Goal: Information Seeking & Learning: Learn about a topic

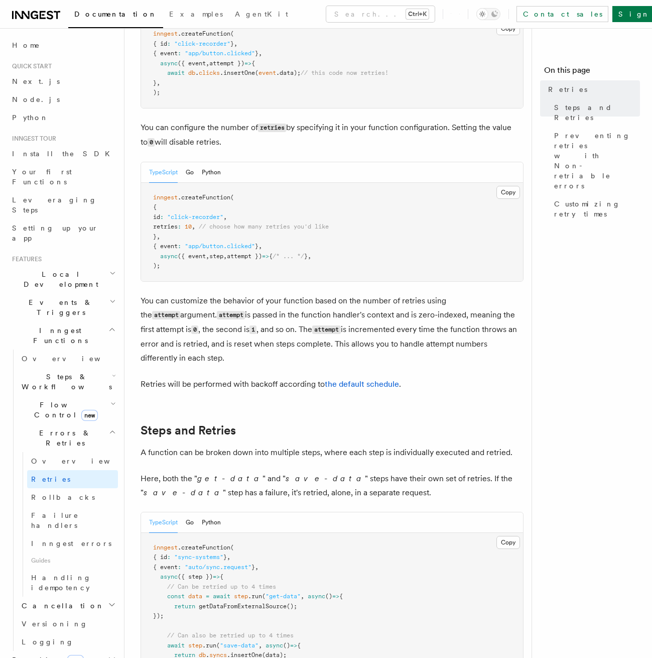
scroll to position [146, 0]
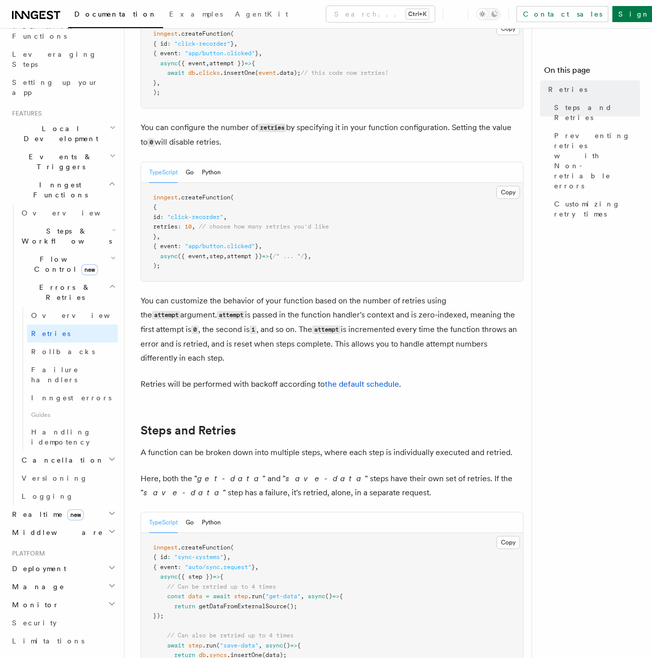
click at [510, 536] on button "Copy Copied" at bounding box center [509, 542] width 24 height 13
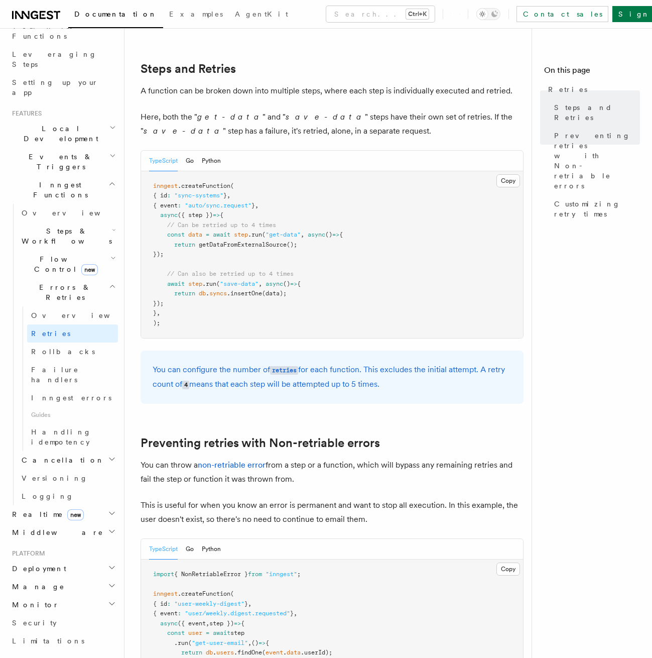
scroll to position [627, 0]
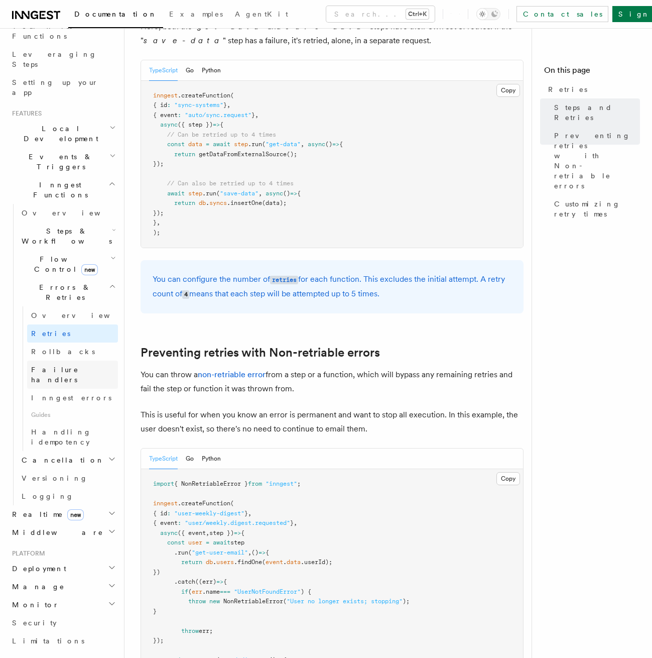
click at [76, 361] on link "Failure handlers" at bounding box center [72, 375] width 91 height 28
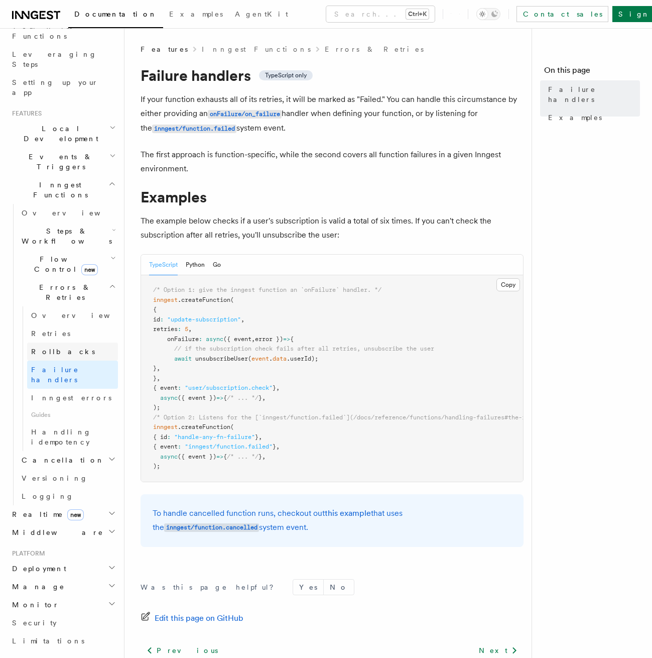
click at [65, 342] on link "Rollbacks" at bounding box center [72, 351] width 91 height 18
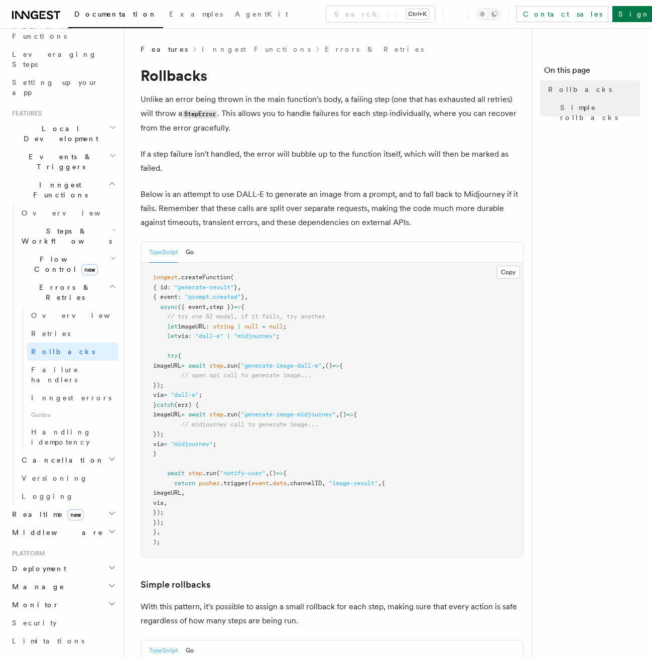
click at [110, 254] on icon "button" at bounding box center [113, 258] width 6 height 8
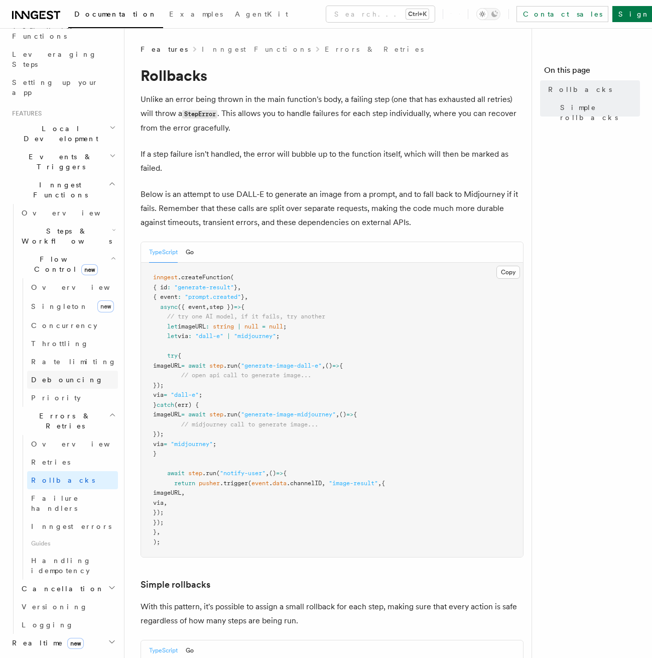
click at [70, 371] on link "Debouncing" at bounding box center [72, 380] width 91 height 18
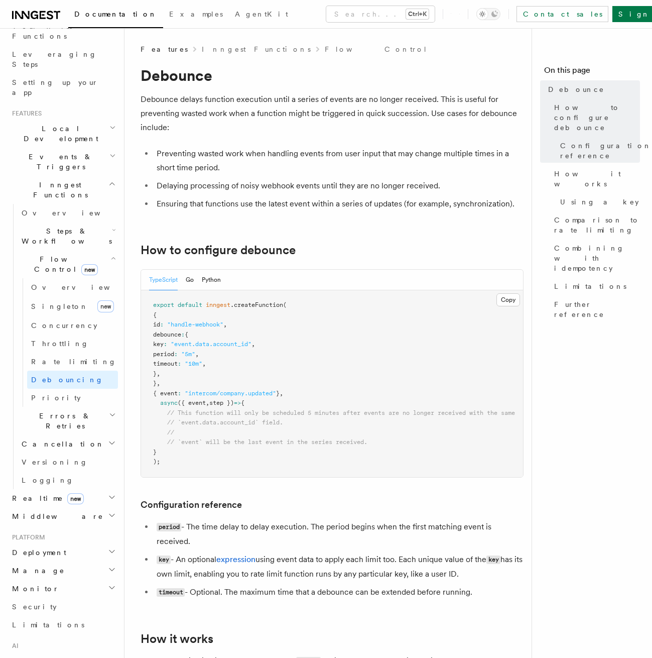
click at [84, 250] on h2 "Flow Control new" at bounding box center [68, 264] width 100 height 28
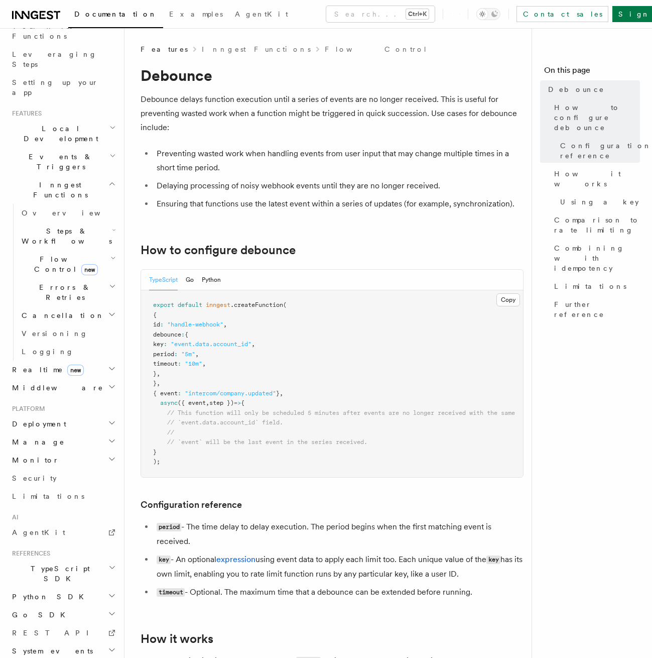
click at [98, 222] on h2 "Steps & Workflows" at bounding box center [68, 236] width 100 height 28
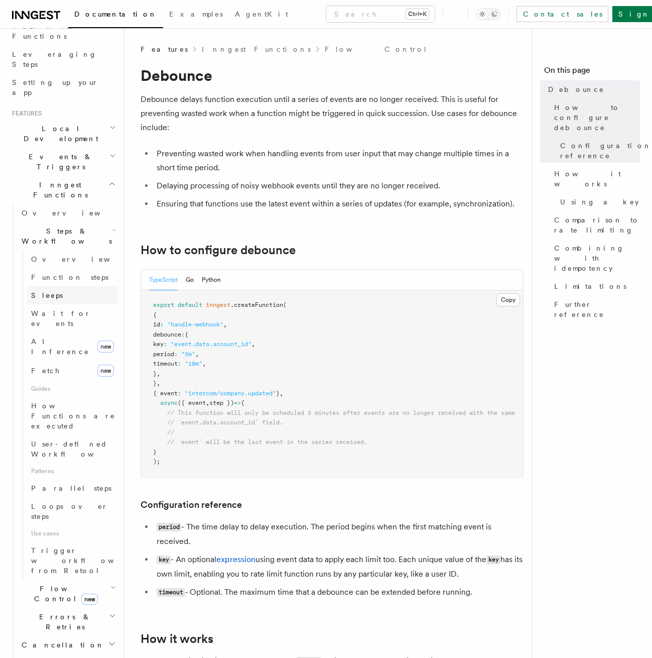
click at [87, 286] on link "Sleeps" at bounding box center [72, 295] width 91 height 18
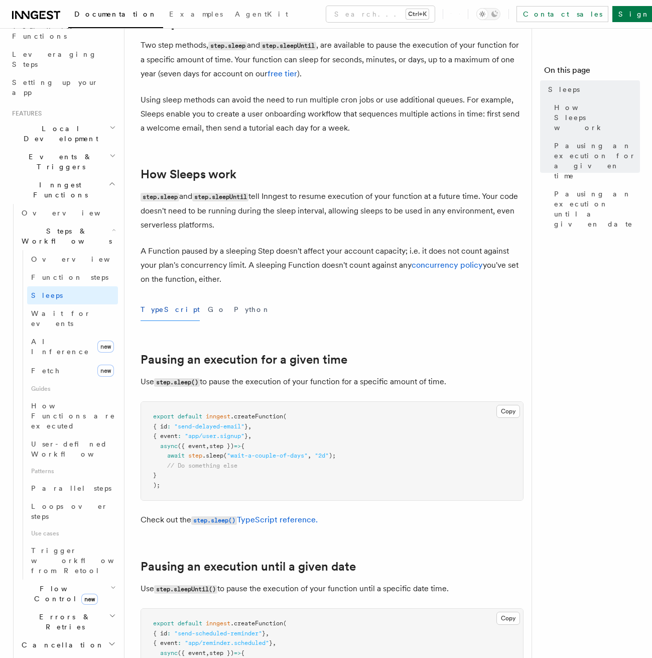
scroll to position [90, 0]
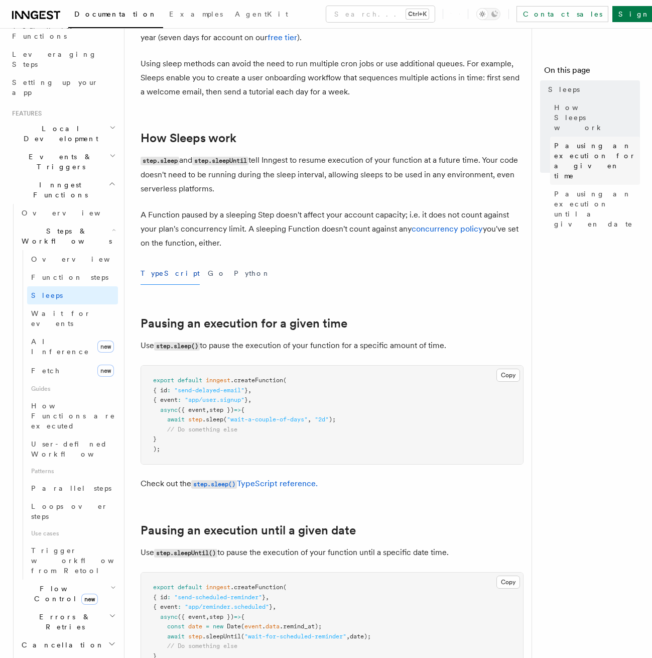
click at [616, 141] on span "Pausing an execution for a given time" at bounding box center [597, 161] width 86 height 40
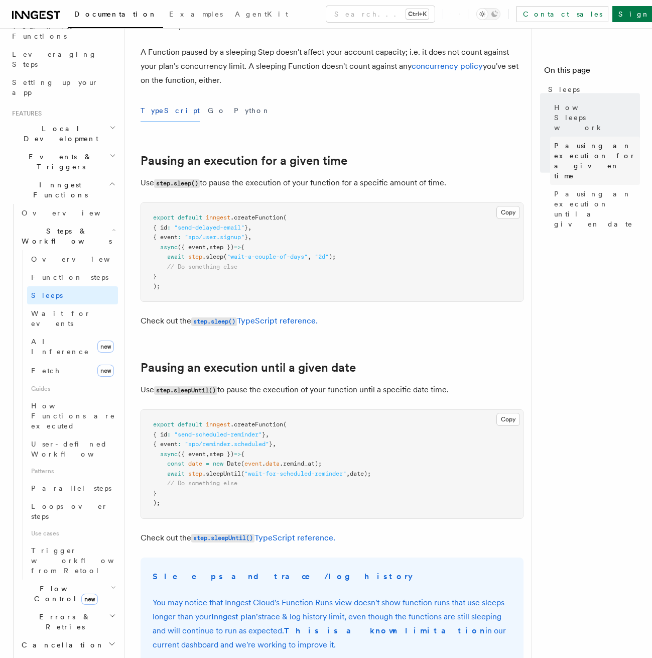
scroll to position [359, 0]
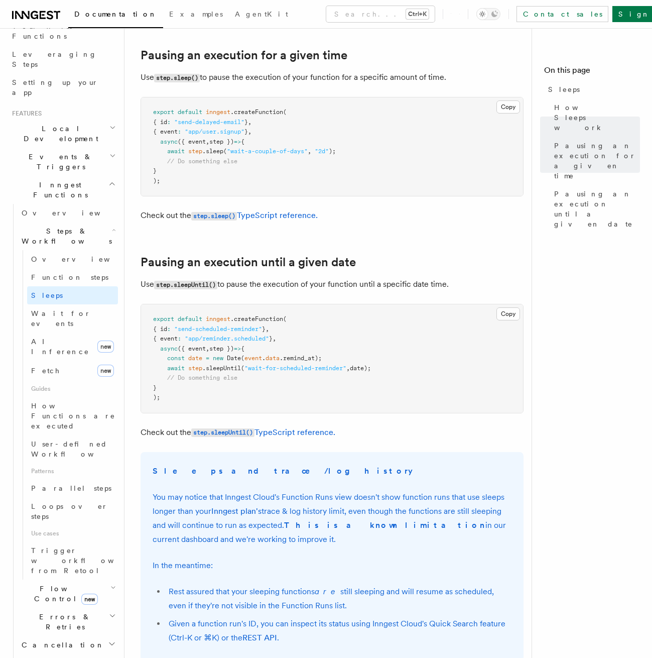
click at [68, 612] on span "Errors & Retries" at bounding box center [63, 622] width 91 height 20
click at [81, 654] on link "Retries" at bounding box center [72, 663] width 91 height 18
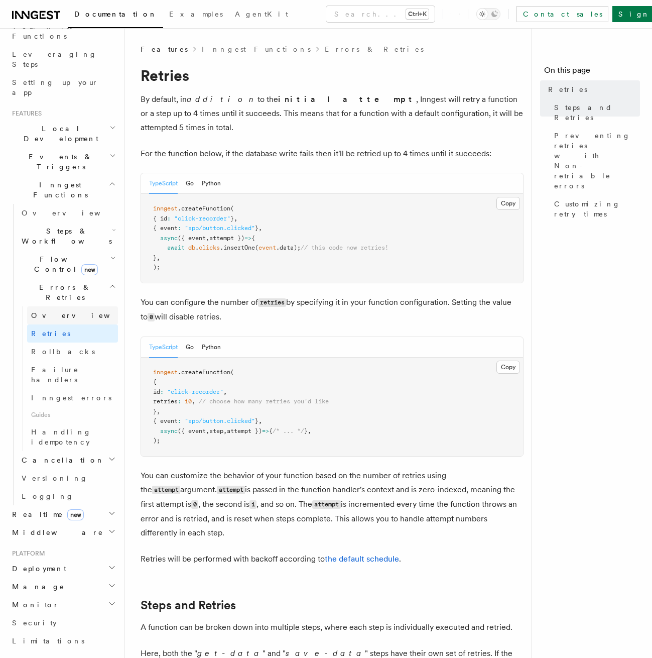
click at [54, 311] on span "Overview" at bounding box center [82, 315] width 103 height 8
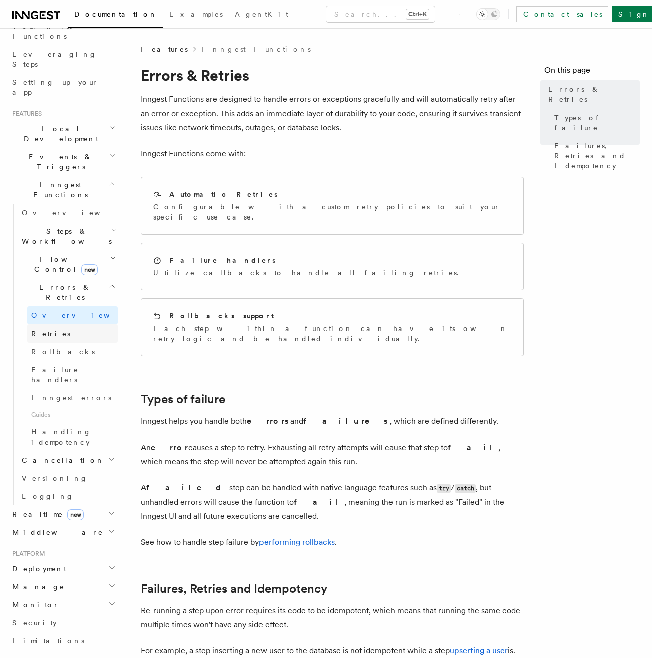
click at [75, 324] on link "Retries" at bounding box center [72, 333] width 91 height 18
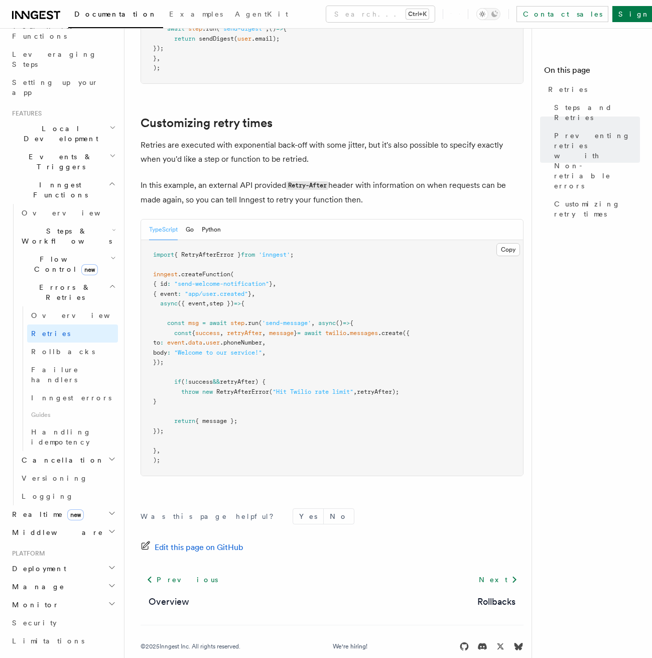
scroll to position [1262, 0]
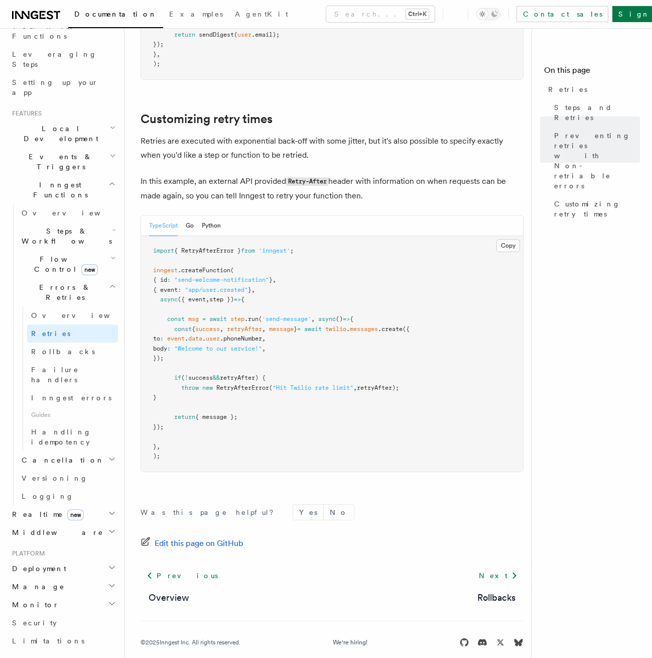
click at [262, 319] on pre "import { RetryAfterError } from 'inngest' ; inngest .createFunction ( { id : "s…" at bounding box center [332, 354] width 382 height 236
drag, startPoint x: 262, startPoint y: 319, endPoint x: 264, endPoint y: 306, distance: 13.2
click at [262, 317] on pre "import { RetryAfterError } from 'inngest' ; inngest .createFunction ( { id : "s…" at bounding box center [332, 354] width 382 height 236
copy span "retryAfter"
click at [331, 215] on div "TypeScript Go Python" at bounding box center [332, 225] width 382 height 21
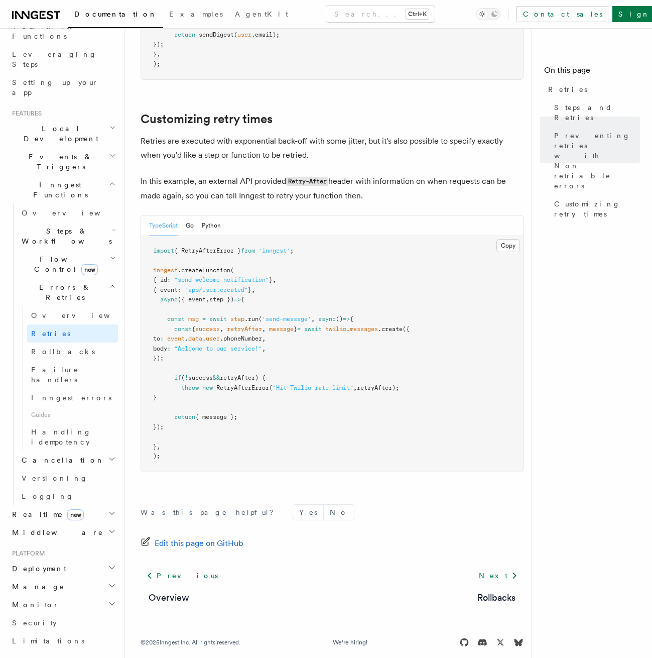
click at [91, 222] on h2 "Steps & Workflows" at bounding box center [68, 236] width 100 height 28
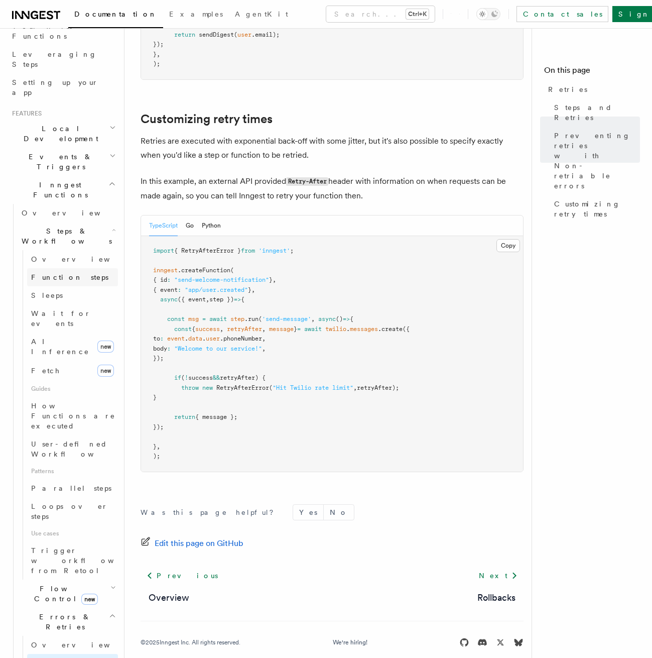
click at [87, 268] on link "Function steps" at bounding box center [72, 277] width 91 height 18
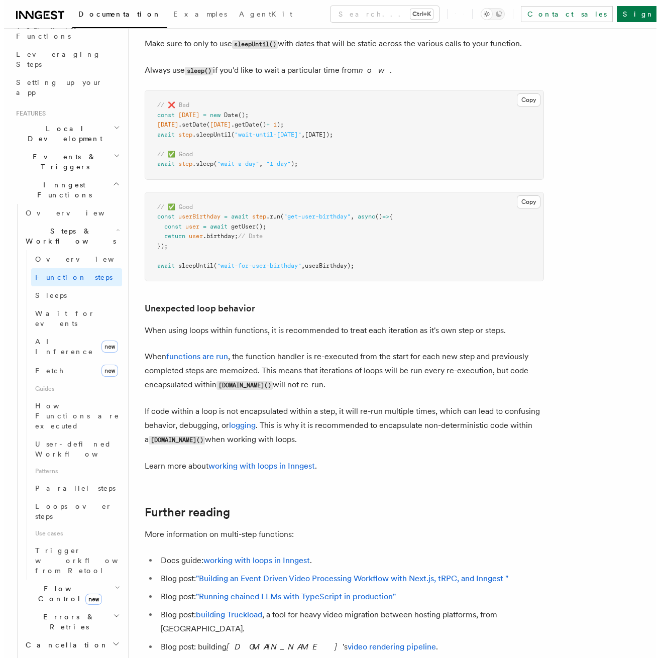
scroll to position [2983, 0]
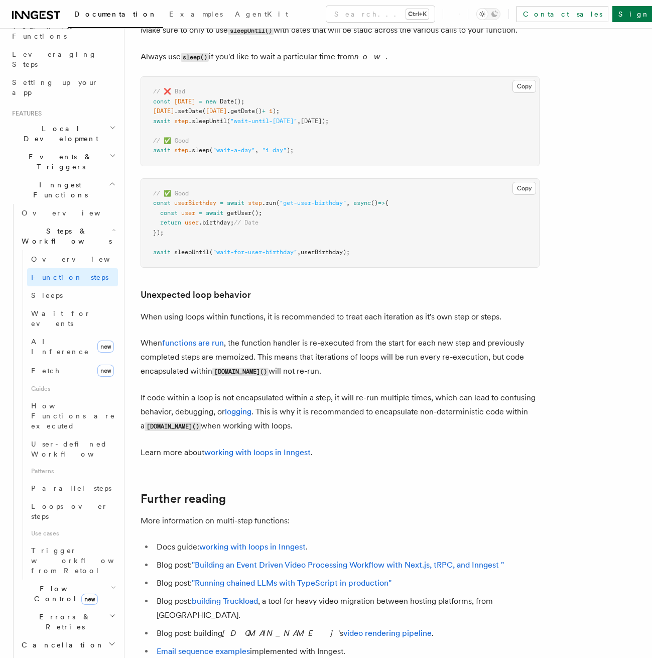
click at [85, 580] on h2 "Flow Control new" at bounding box center [68, 594] width 100 height 28
click at [110, 584] on icon "button" at bounding box center [113, 588] width 6 height 8
click at [385, 11] on button "Search... Ctrl+K" at bounding box center [380, 14] width 108 height 16
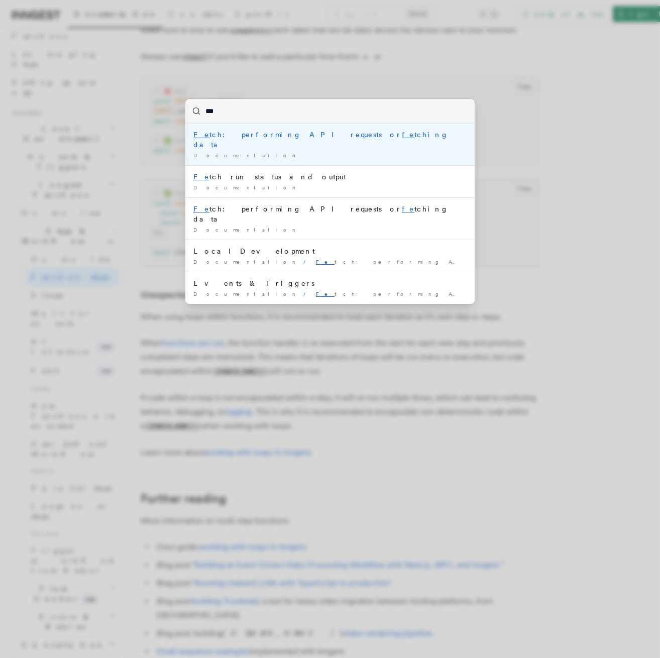
type input "****"
click at [290, 140] on li "Fetc h: performing API requests or fetc hing data Documentation /" at bounding box center [329, 145] width 289 height 42
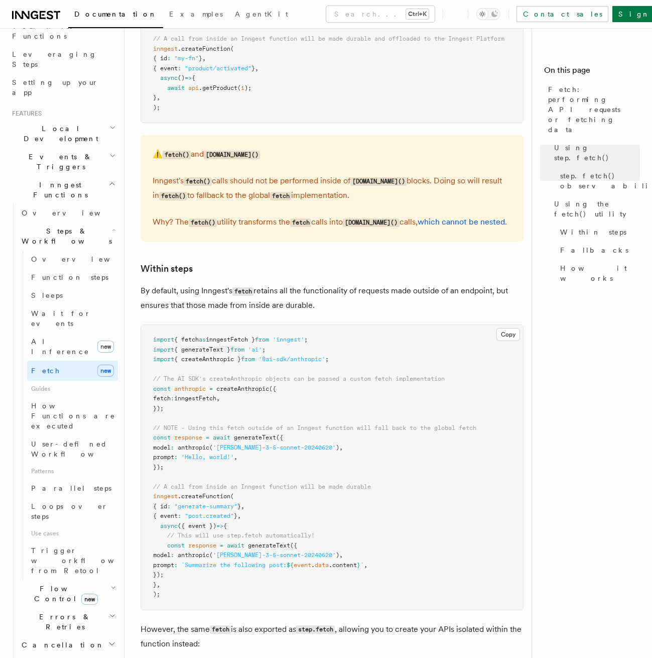
scroll to position [1446, 0]
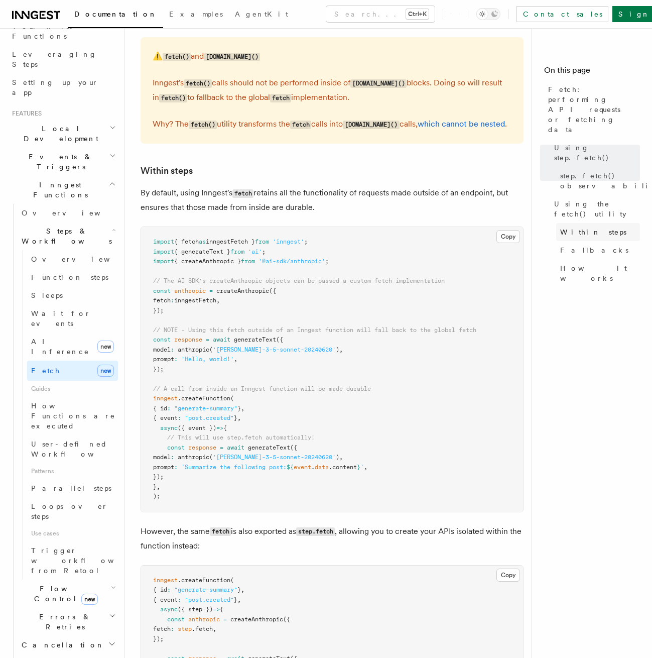
click at [589, 227] on span "Within steps" at bounding box center [593, 232] width 66 height 10
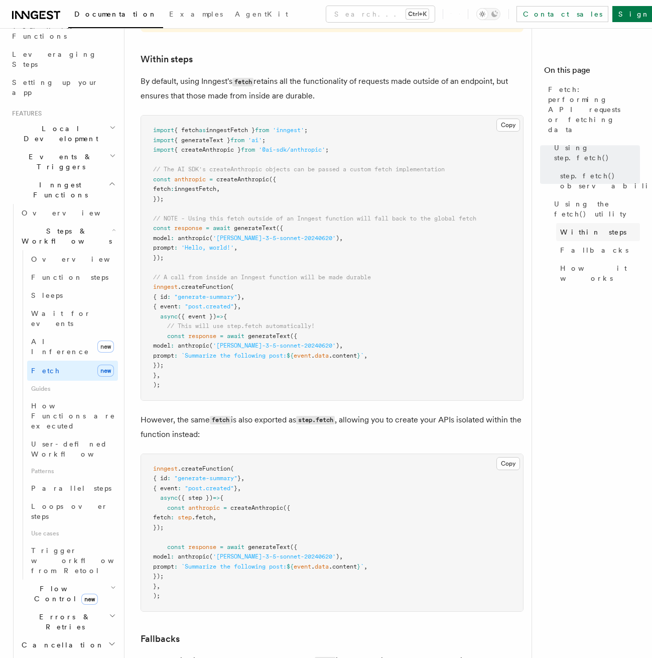
scroll to position [1574, 0]
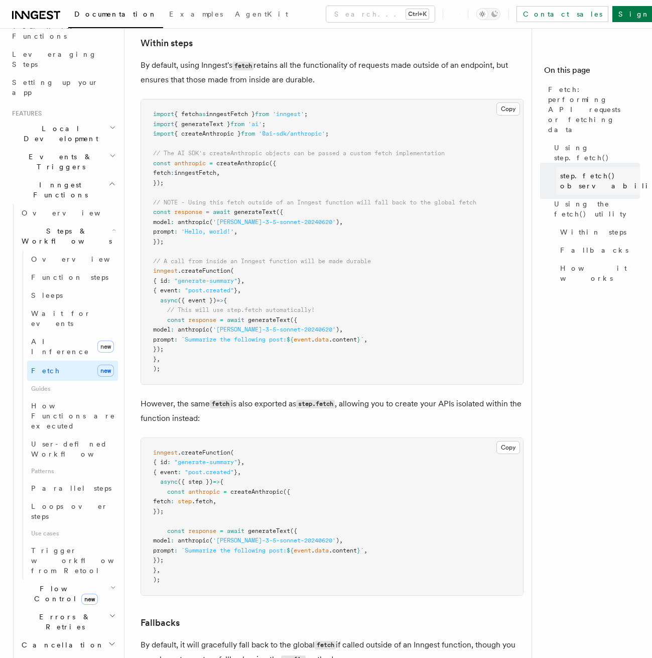
click at [596, 167] on link "step.fetch() observability" at bounding box center [598, 181] width 84 height 28
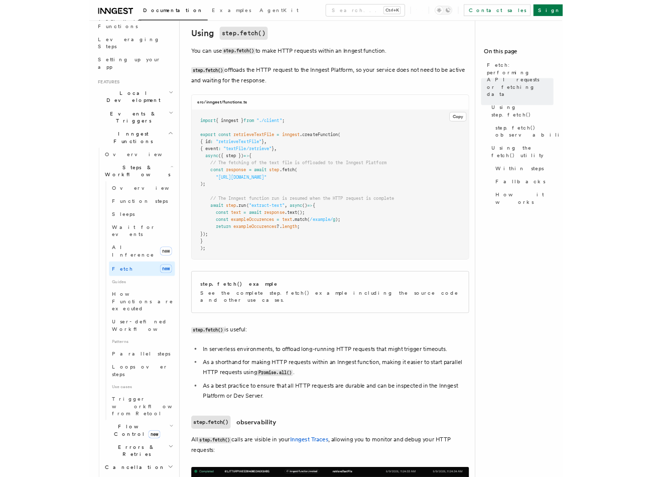
scroll to position [310, 0]
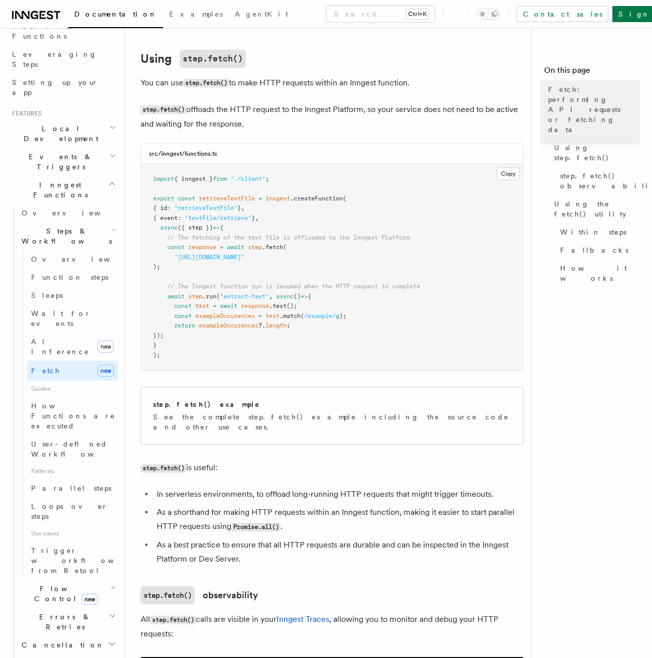
click at [497, 397] on div "step.fetch() example See the complete step.fetch() example including the source…" at bounding box center [332, 416] width 383 height 66
